Goal: Answer question/provide support: Answer question/provide support

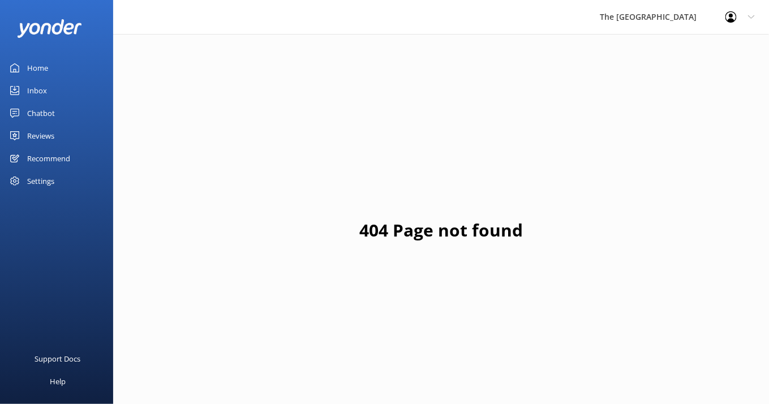
click at [49, 94] on link "Inbox" at bounding box center [56, 90] width 113 height 23
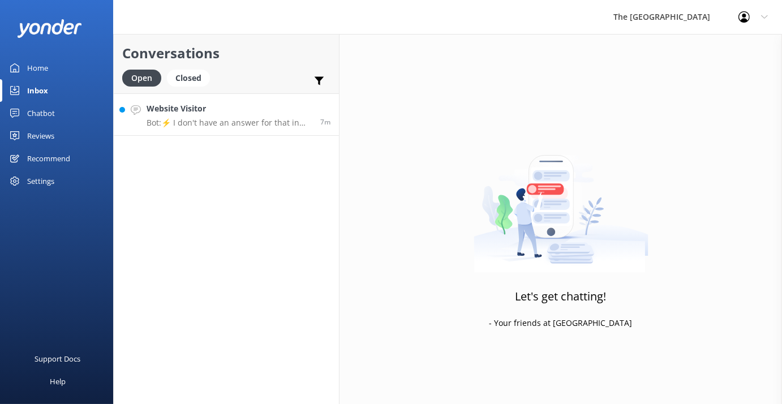
click at [212, 120] on p "Bot: ⚡ I don't have an answer for that in my knowledge base. Please try and rep…" at bounding box center [228, 123] width 165 height 10
